Goal: Information Seeking & Learning: Learn about a topic

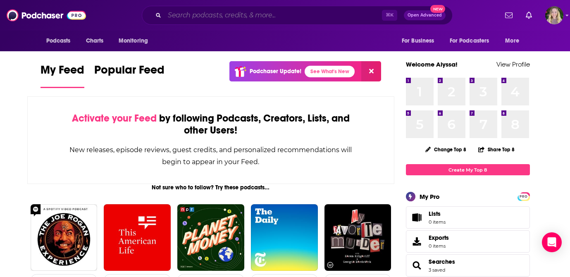
click at [268, 17] on input "Search podcasts, credits, & more..." at bounding box center [274, 15] width 218 height 13
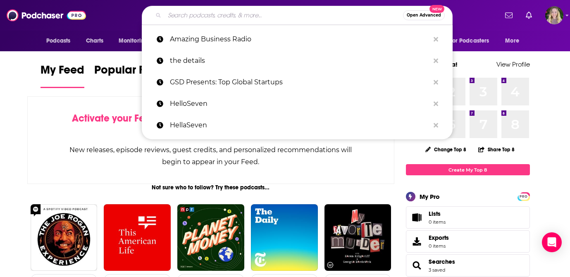
paste input "The Software Leaders Uncensored"
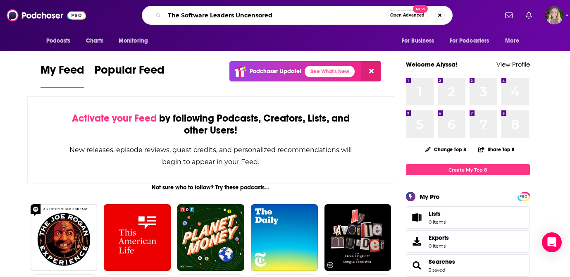
type input "The Software Leaders Uncensored"
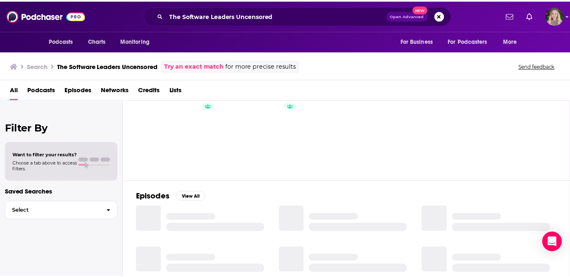
scroll to position [47, 0]
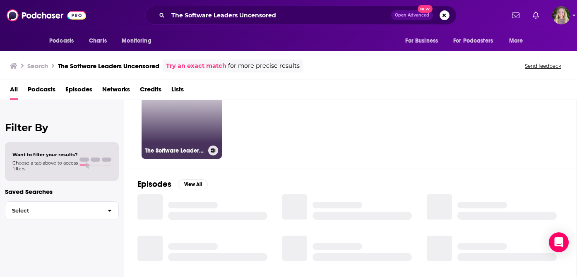
click at [179, 126] on link "26 The Software Leaders Uncensored Podcast" at bounding box center [181, 119] width 80 height 80
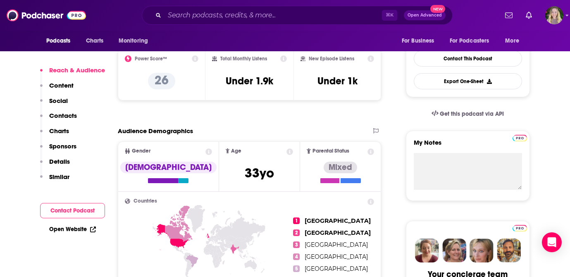
scroll to position [206, 0]
